Goal: Task Accomplishment & Management: Use online tool/utility

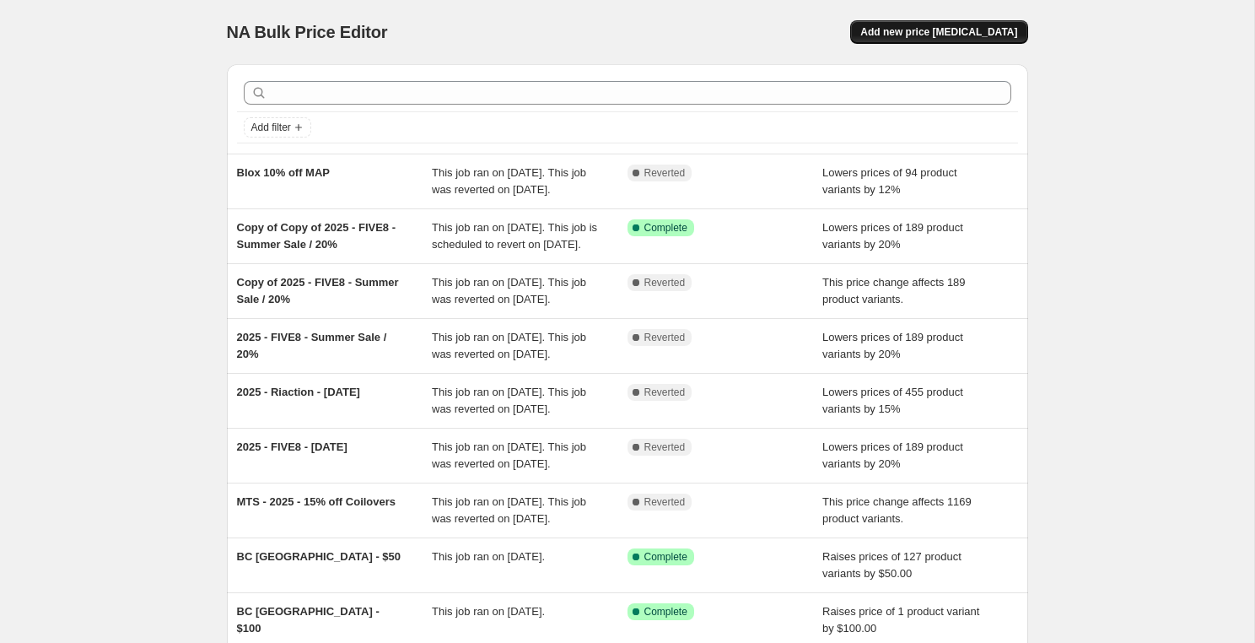
click at [971, 36] on span "Add new price [MEDICAL_DATA]" at bounding box center [938, 31] width 157 height 13
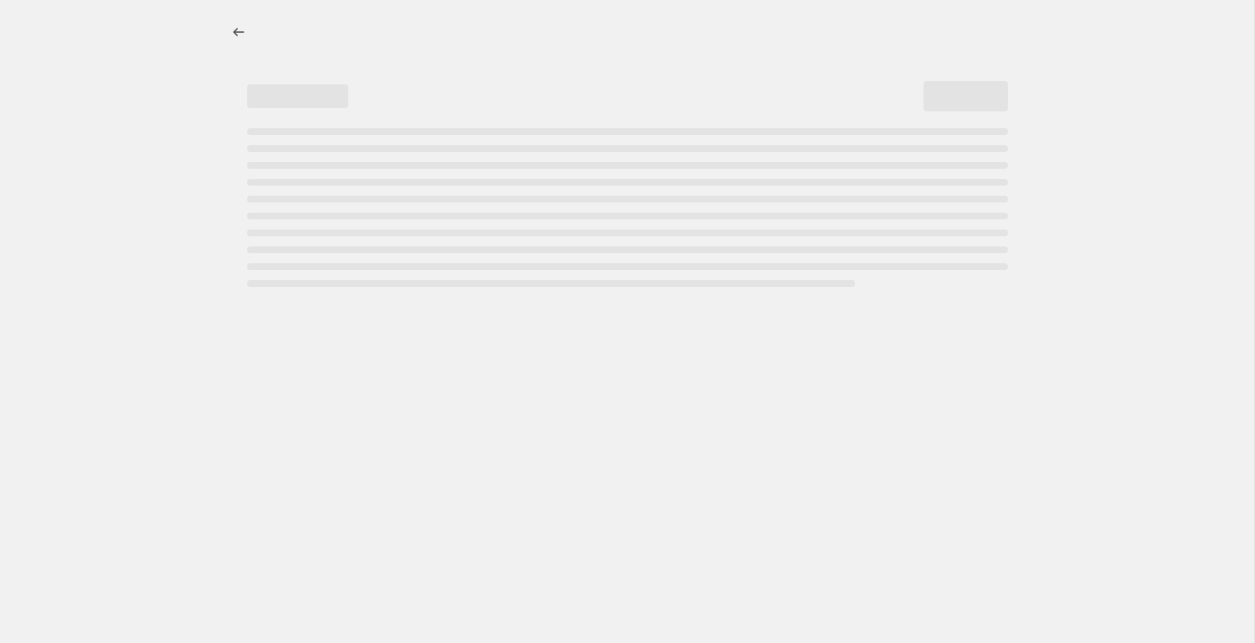
select select "percentage"
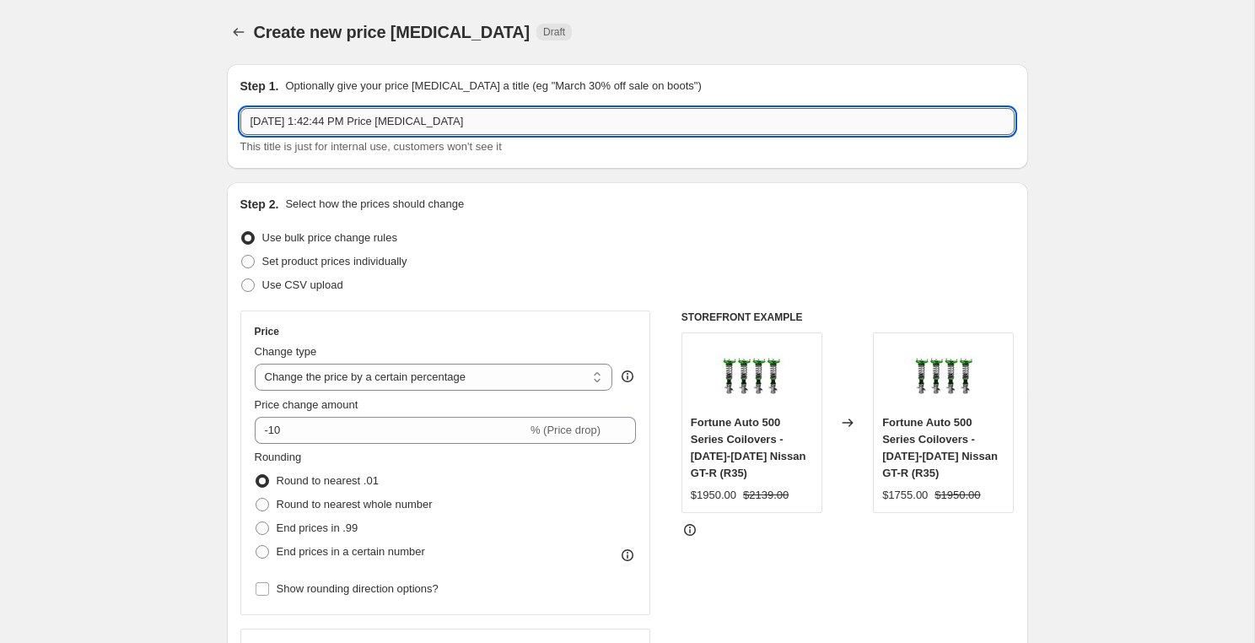
click at [531, 122] on input "[DATE] 1:42:44 PM Price [MEDICAL_DATA]" at bounding box center [627, 121] width 774 height 27
type input "Hyperco - 20% off - [DATE]"
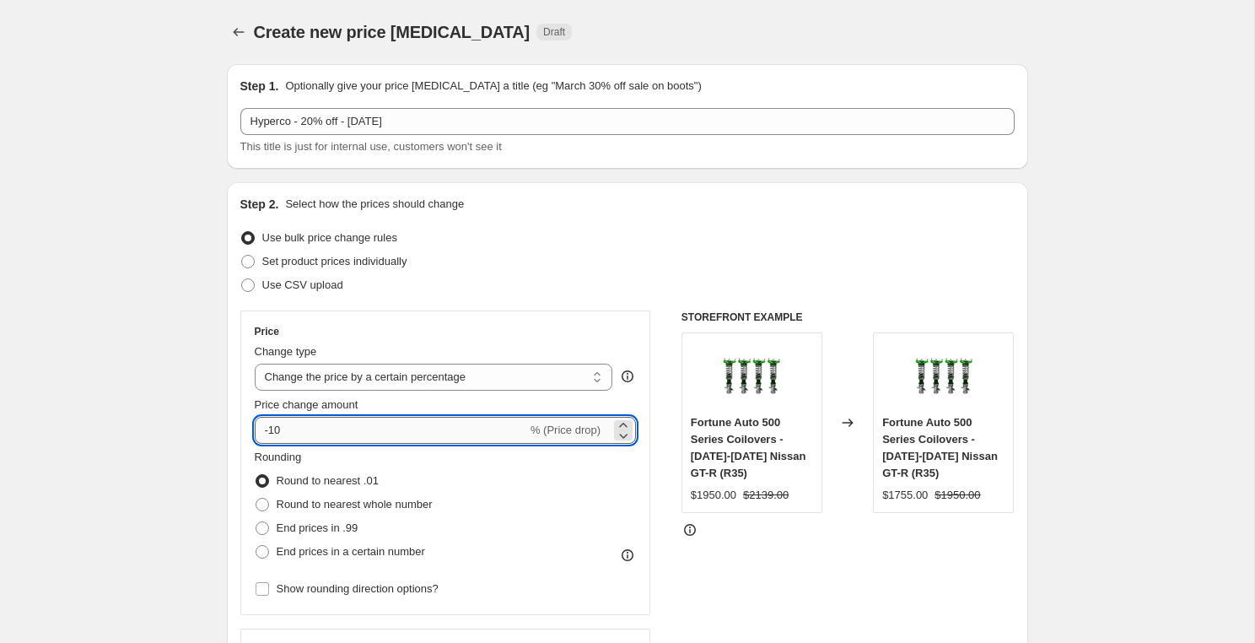
click at [420, 433] on input "-10" at bounding box center [391, 430] width 272 height 27
type input "-1"
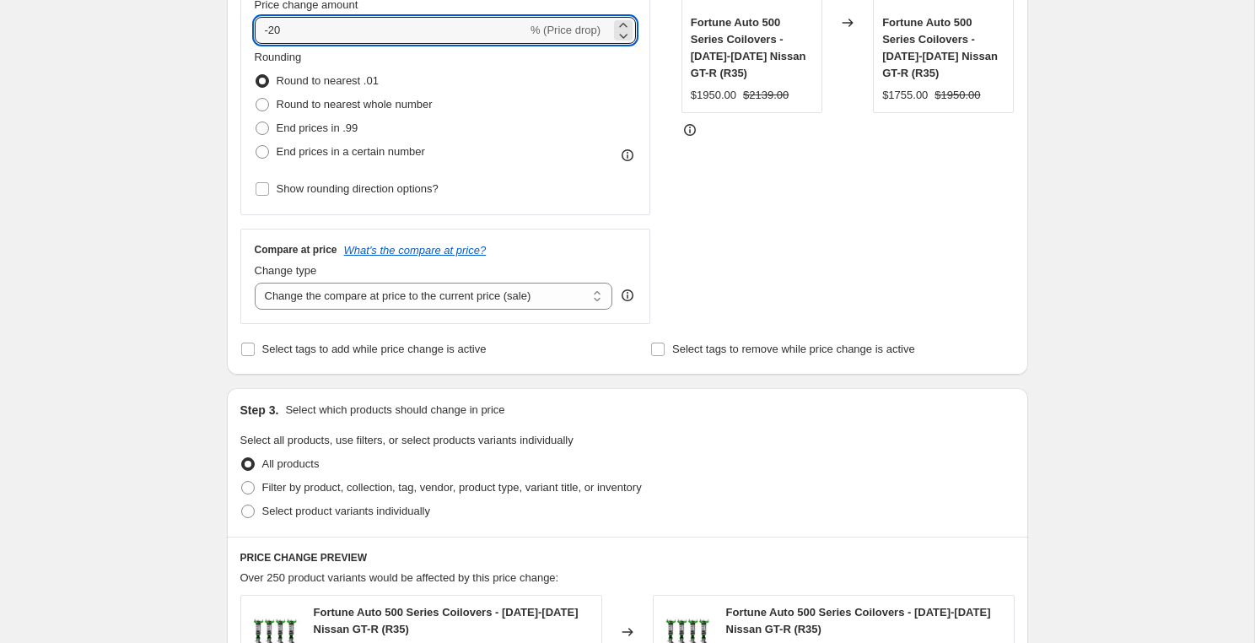
scroll to position [401, 0]
type input "-20"
click at [406, 293] on select "Change the compare at price to the current price (sale) Change the compare at p…" at bounding box center [434, 294] width 358 height 27
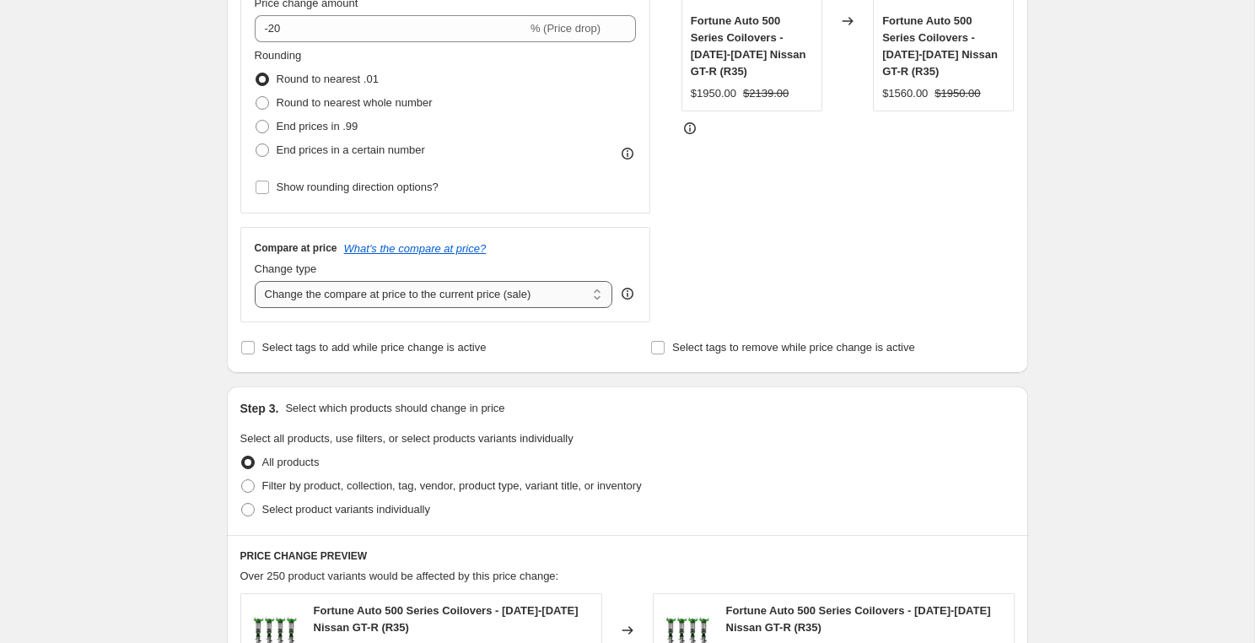
select select "no_change"
click at [255, 281] on select "Change the compare at price to the current price (sale) Change the compare at p…" at bounding box center [434, 294] width 358 height 27
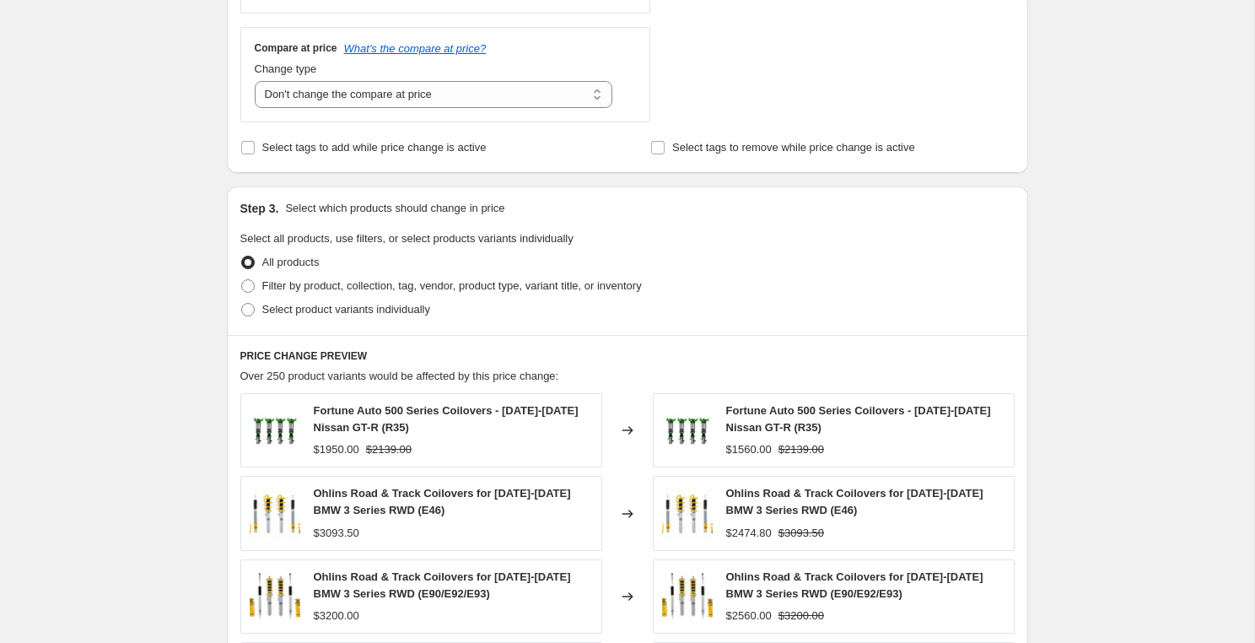
scroll to position [613, 0]
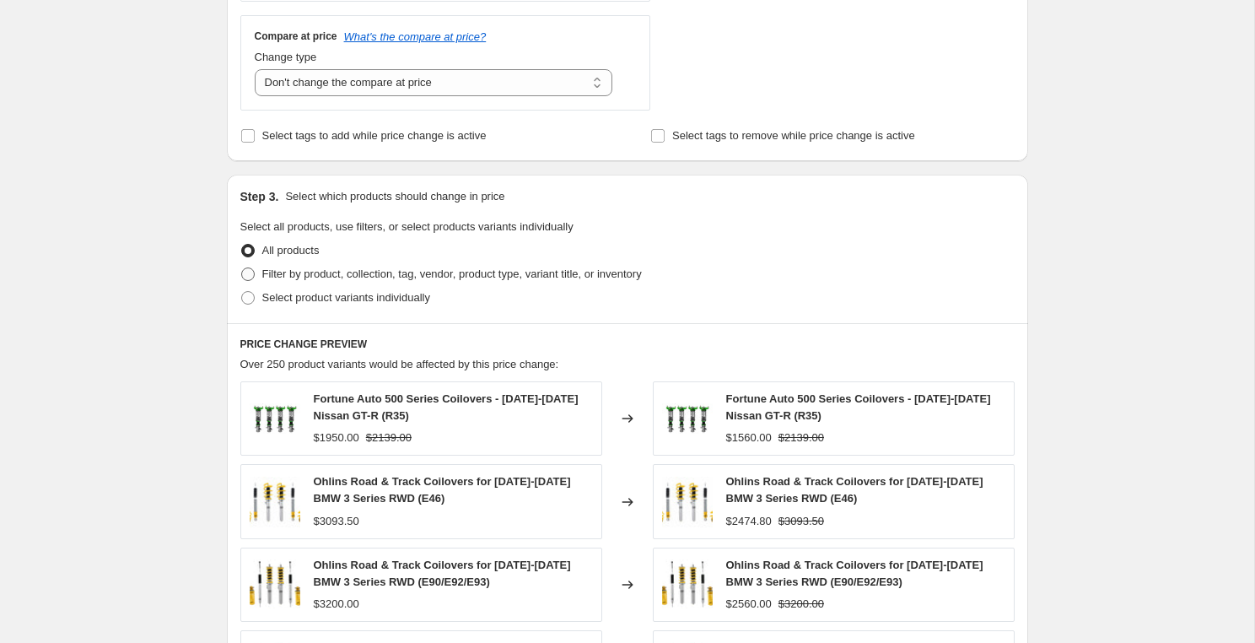
click at [460, 272] on span "Filter by product, collection, tag, vendor, product type, variant title, or inv…" at bounding box center [451, 273] width 379 height 13
click at [242, 268] on input "Filter by product, collection, tag, vendor, product type, variant title, or inv…" at bounding box center [241, 267] width 1 height 1
radio input "true"
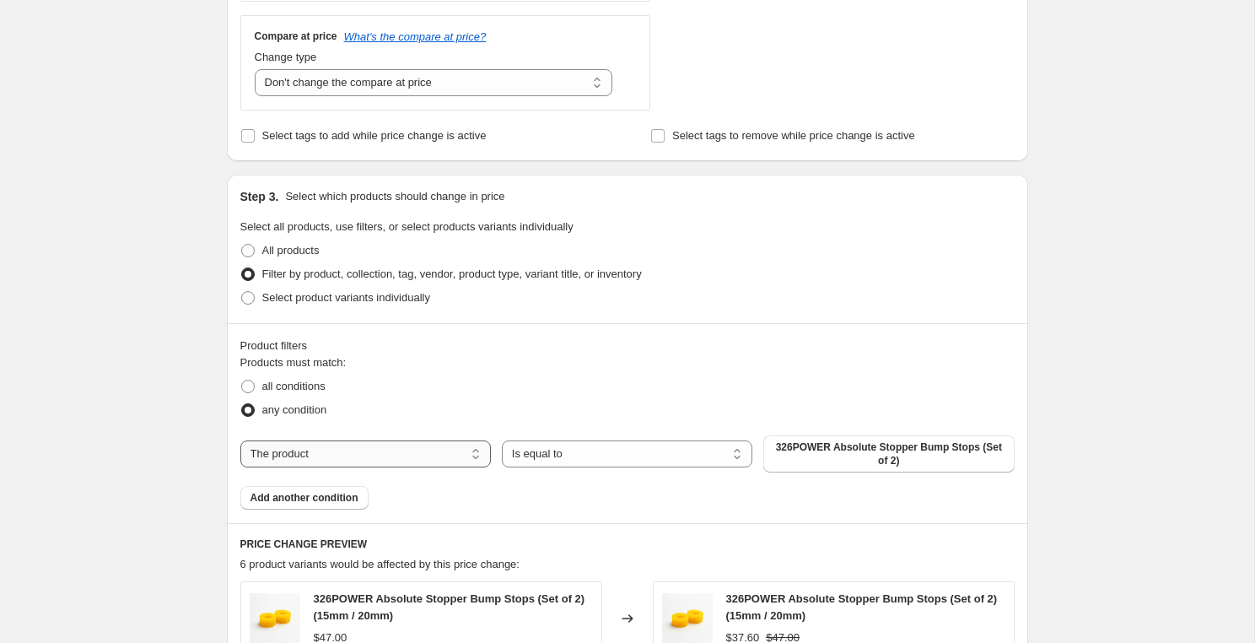
click at [424, 451] on select "The product The product's collection The product's tag The product's vendor The…" at bounding box center [365, 453] width 250 height 27
select select "vendor"
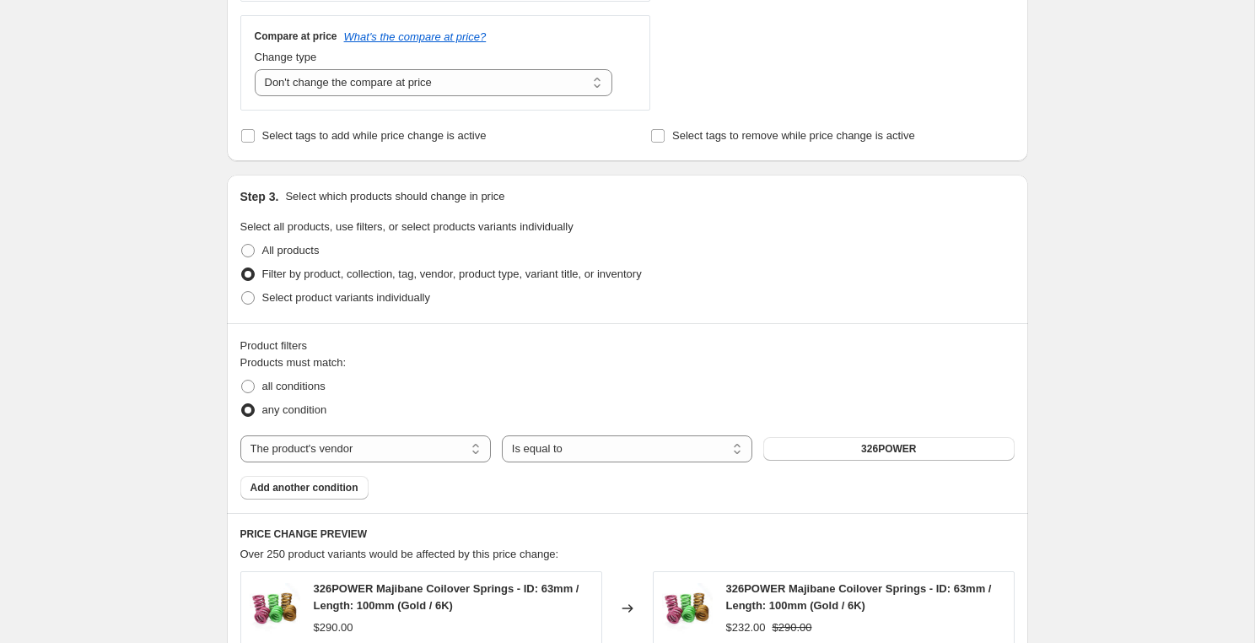
click at [888, 450] on span "326POWER" at bounding box center [888, 448] width 55 height 13
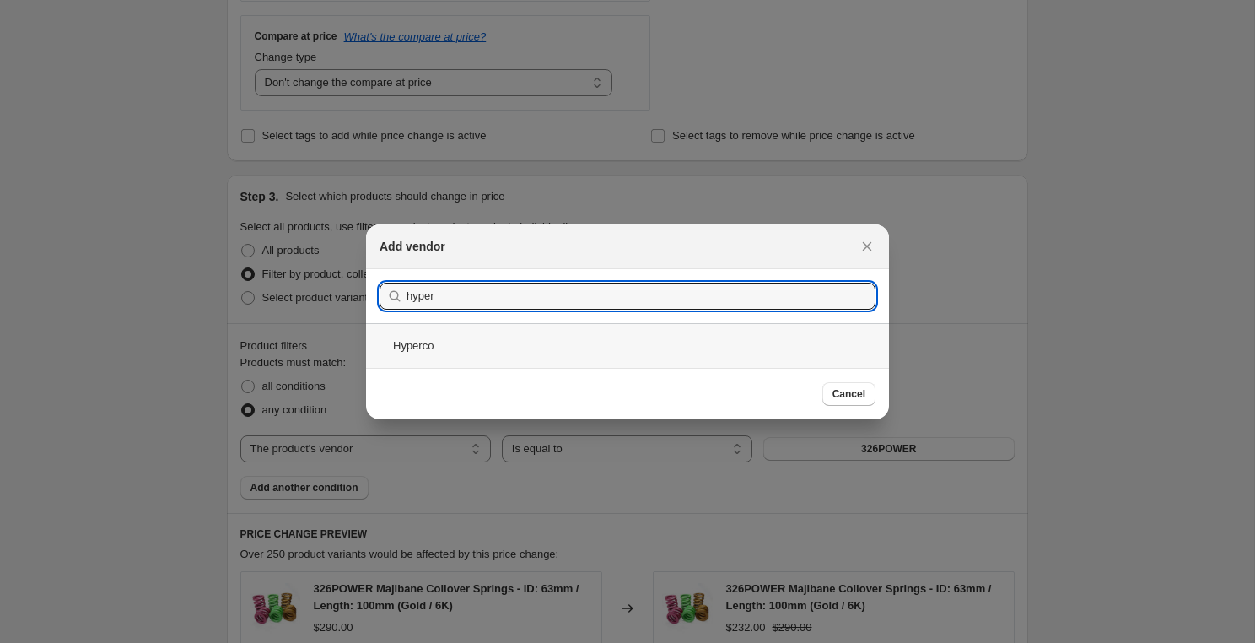
type input "hyper"
click at [448, 351] on div "Hyperco" at bounding box center [627, 345] width 523 height 45
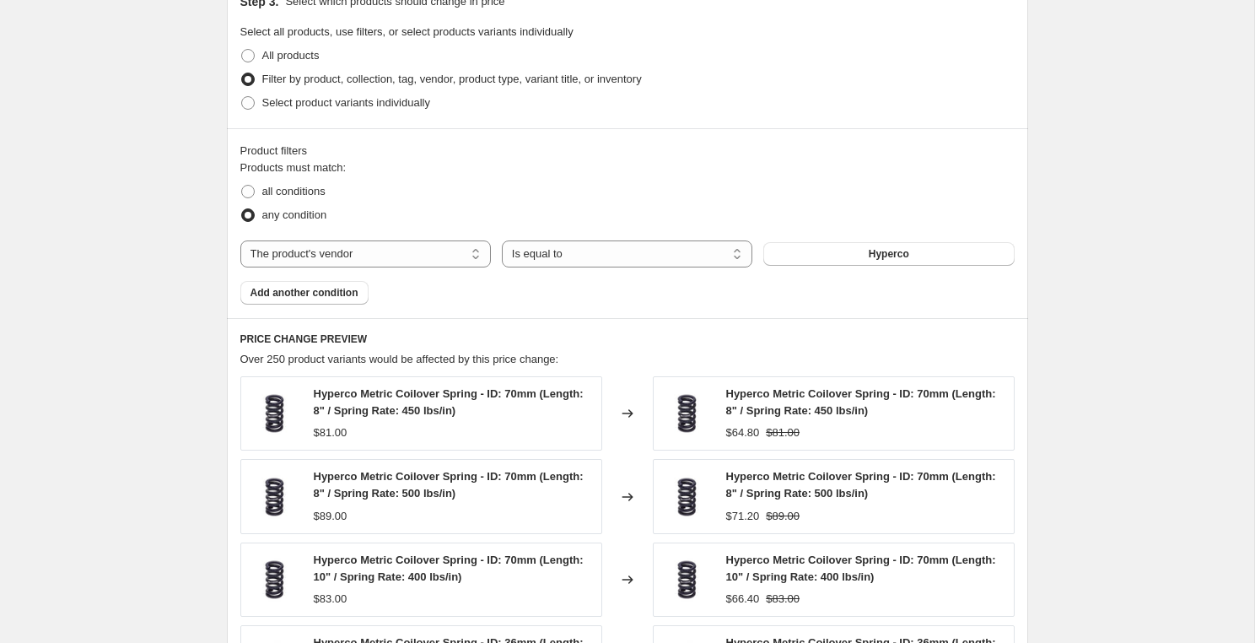
scroll to position [1260, 0]
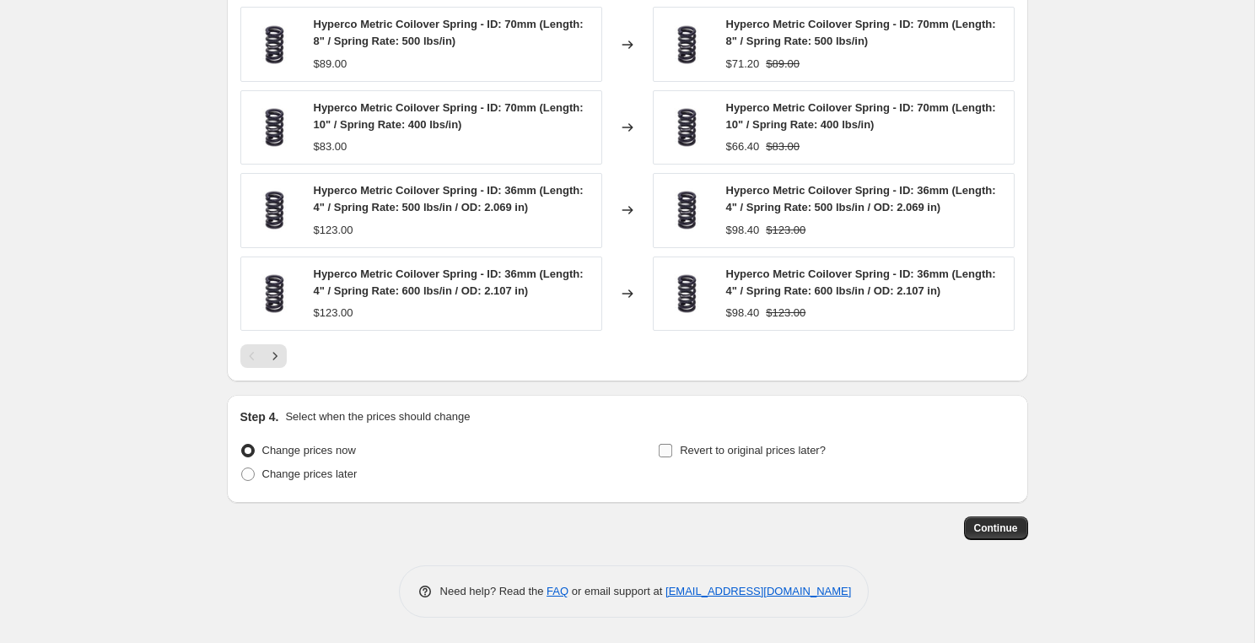
click at [742, 443] on span "Revert to original prices later?" at bounding box center [753, 450] width 146 height 17
click at [672, 444] on input "Revert to original prices later?" at bounding box center [665, 450] width 13 height 13
checkbox input "true"
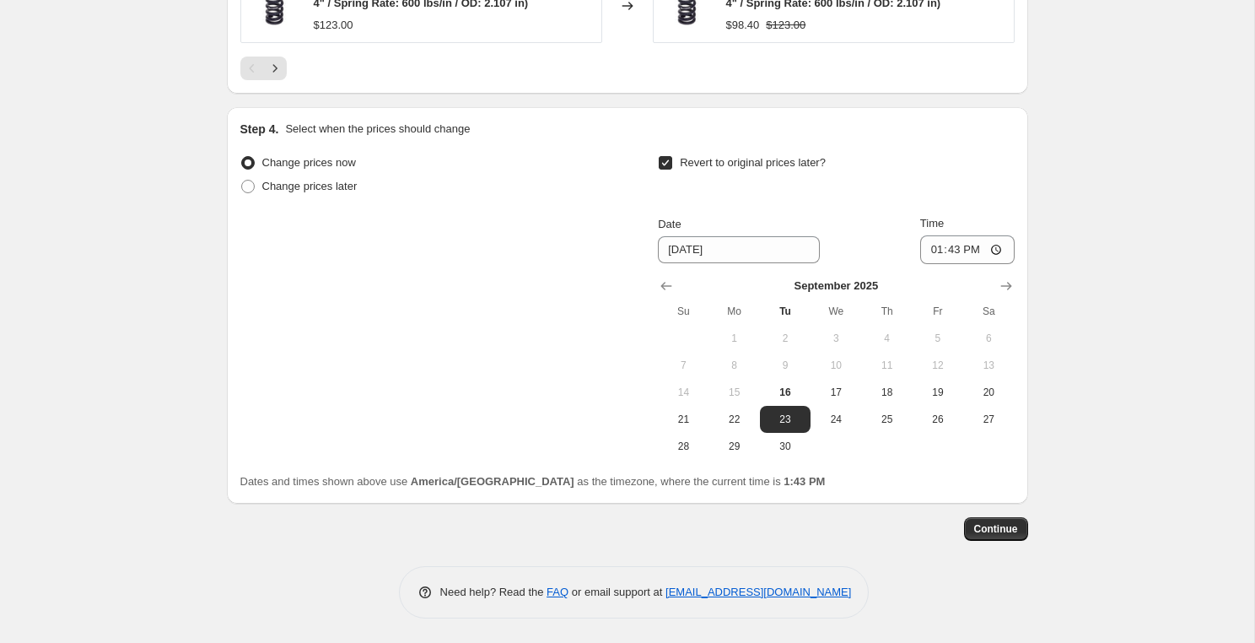
scroll to position [1548, 0]
click at [784, 445] on span "30" at bounding box center [785, 445] width 37 height 13
type input "[DATE]"
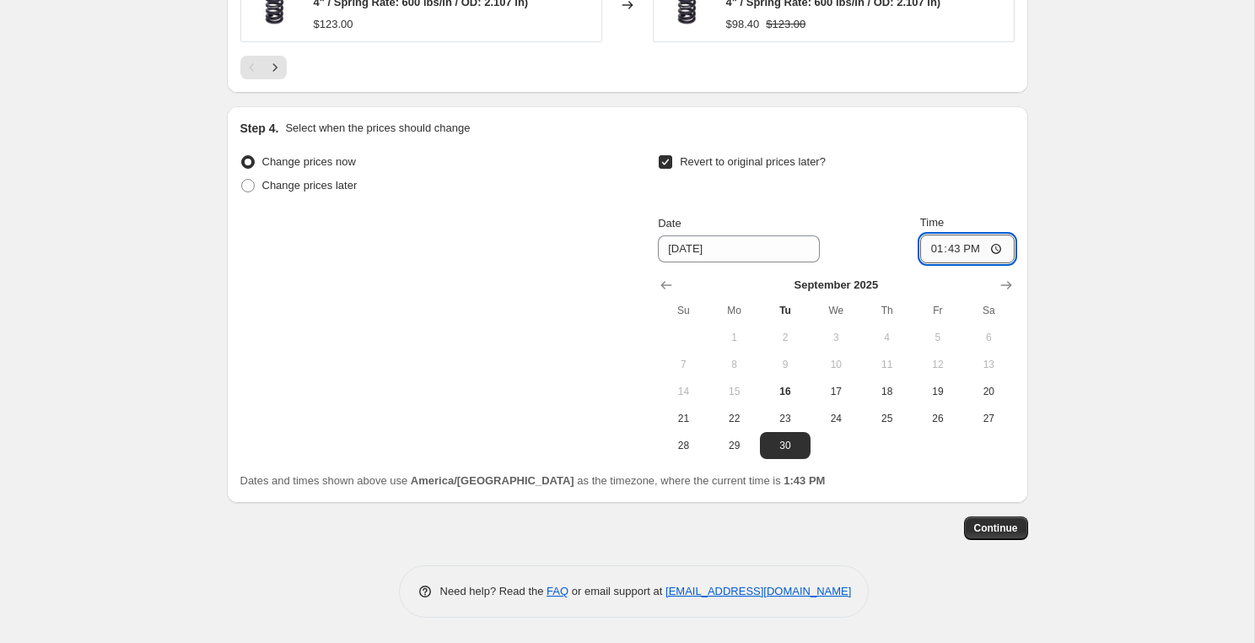
click at [932, 249] on input "13:43" at bounding box center [967, 248] width 94 height 29
type input "23:59"
click at [1012, 281] on icon "Show next month, October 2025" at bounding box center [1006, 285] width 17 height 17
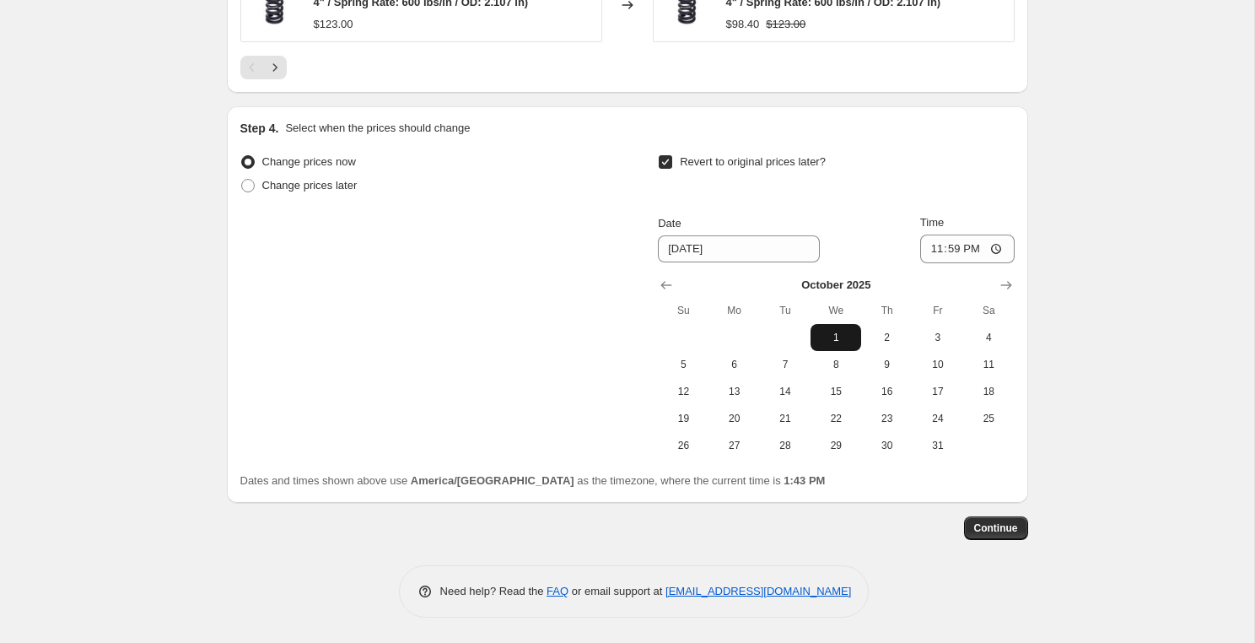
click at [840, 339] on span "1" at bounding box center [835, 337] width 37 height 13
type input "[DATE]"
click at [931, 250] on input "23:59" at bounding box center [967, 248] width 94 height 29
type input "02:00"
click at [995, 528] on span "Continue" at bounding box center [996, 527] width 44 height 13
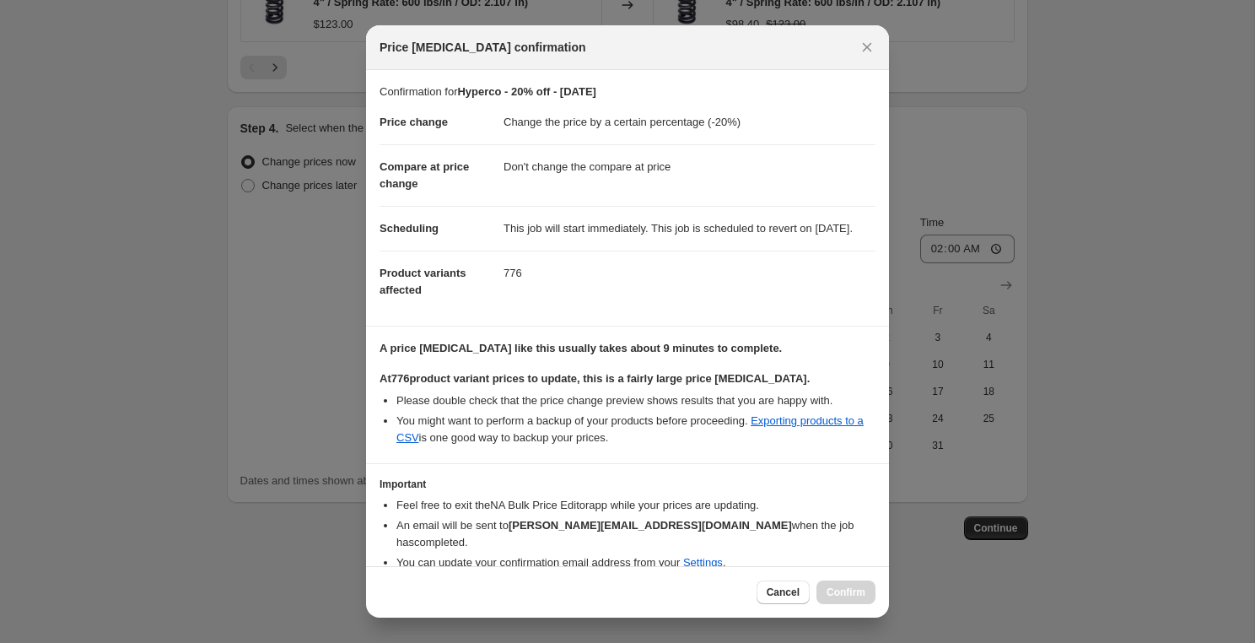
scroll to position [73, 0]
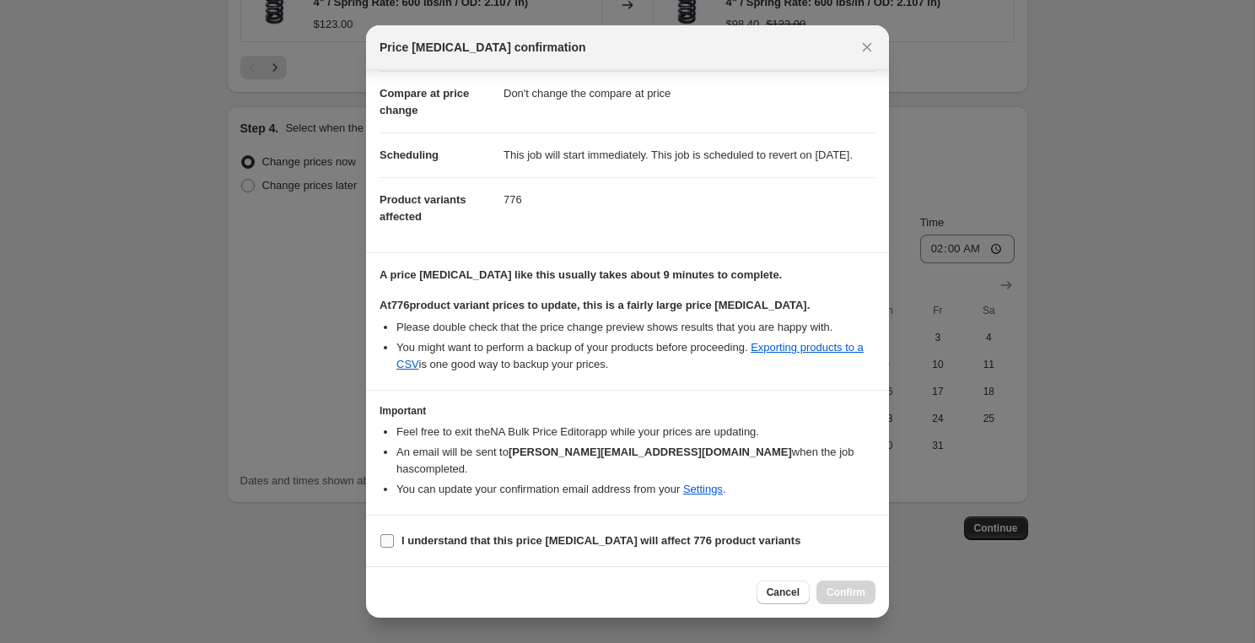
click at [567, 535] on b "I understand that this price [MEDICAL_DATA] will affect 776 product variants" at bounding box center [600, 540] width 399 height 13
click at [394, 535] on input "I understand that this price [MEDICAL_DATA] will affect 776 product variants" at bounding box center [386, 540] width 13 height 13
checkbox input "true"
click at [845, 589] on span "Confirm" at bounding box center [845, 591] width 39 height 13
